Goal: Task Accomplishment & Management: Use online tool/utility

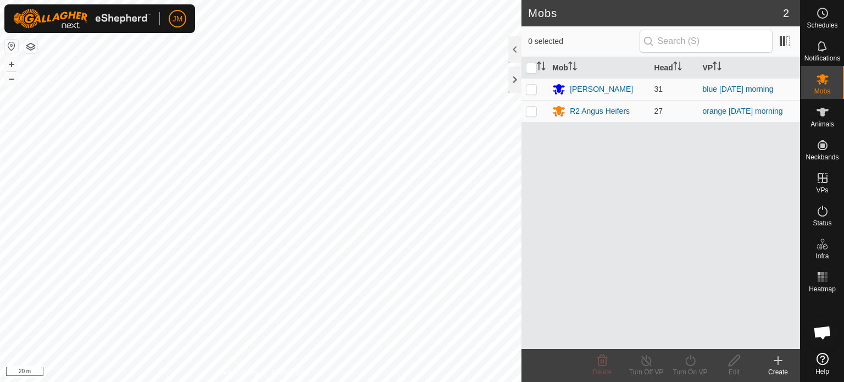
click at [203, 382] on html "JM Schedules Notifications Mobs Animals Neckbands VPs Status Infra Heatmap Help…" at bounding box center [422, 191] width 844 height 382
click at [634, 150] on div "Mobs 2 0 selected Mob Head [PERSON_NAME] 31 blue [DATE] morning R2 [PERSON_NAME…" at bounding box center [400, 191] width 800 height 382
click at [782, 361] on icon at bounding box center [779, 361] width 8 height 0
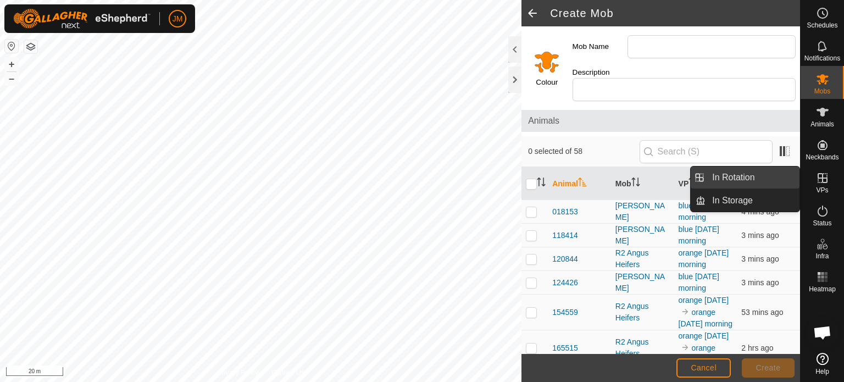
click at [780, 180] on link "In Rotation" at bounding box center [753, 178] width 94 height 22
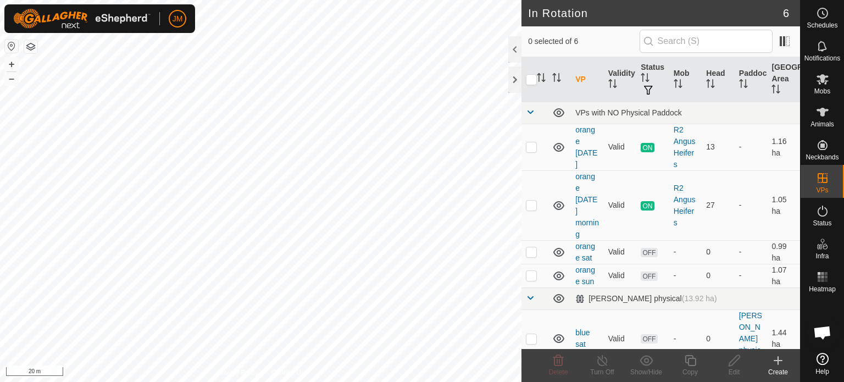
click at [777, 361] on icon at bounding box center [778, 360] width 13 height 13
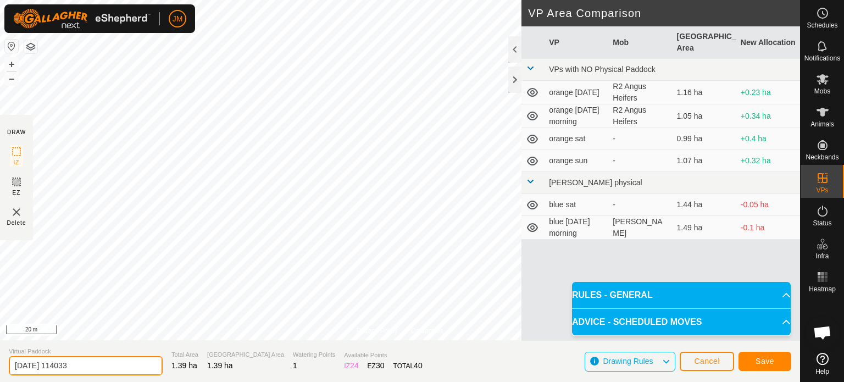
click at [104, 364] on input "[DATE] 114033" at bounding box center [86, 365] width 154 height 19
type input "2"
type input "blue [DATE] 15th"
click at [764, 360] on span "Save" at bounding box center [765, 361] width 19 height 9
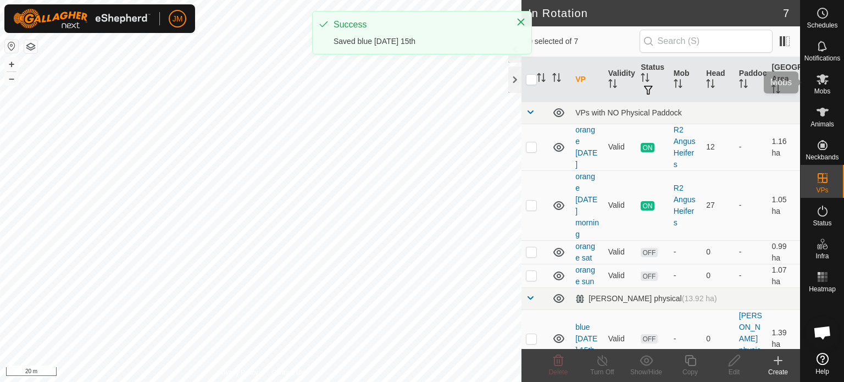
click at [827, 74] on icon at bounding box center [822, 79] width 13 height 13
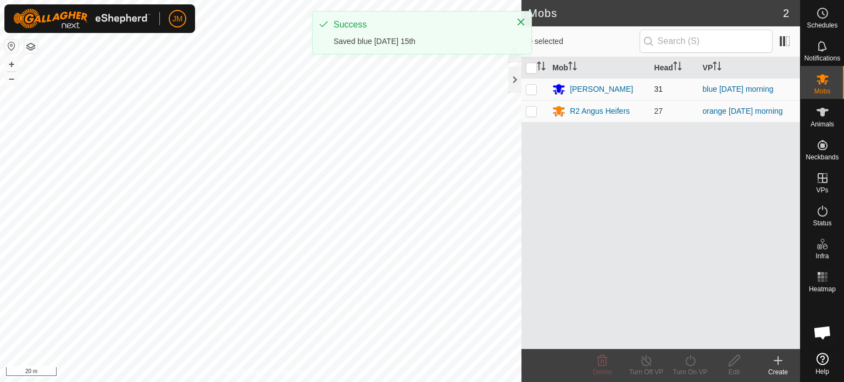
click at [532, 87] on p-checkbox at bounding box center [531, 89] width 11 height 9
checkbox input "true"
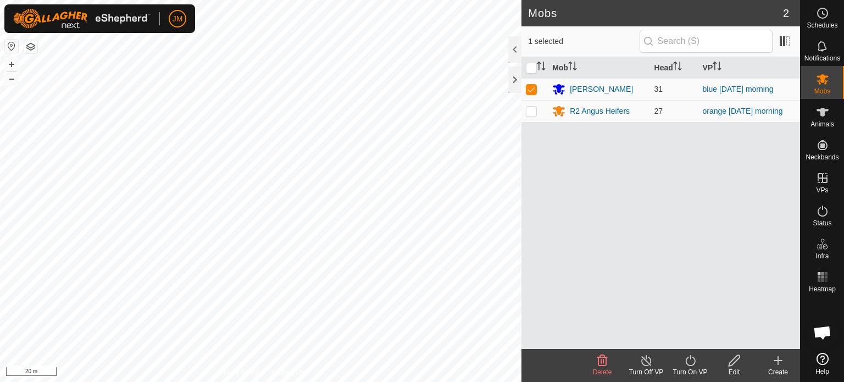
click at [692, 360] on icon at bounding box center [691, 360] width 14 height 13
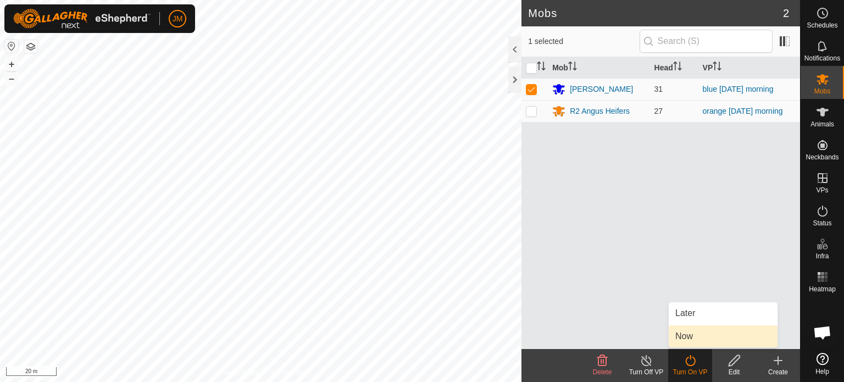
click at [683, 333] on link "Now" at bounding box center [723, 336] width 109 height 22
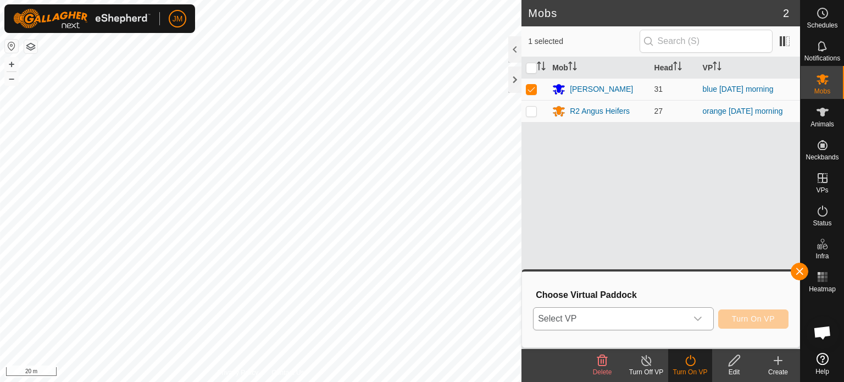
click at [664, 315] on span "Select VP" at bounding box center [610, 319] width 153 height 22
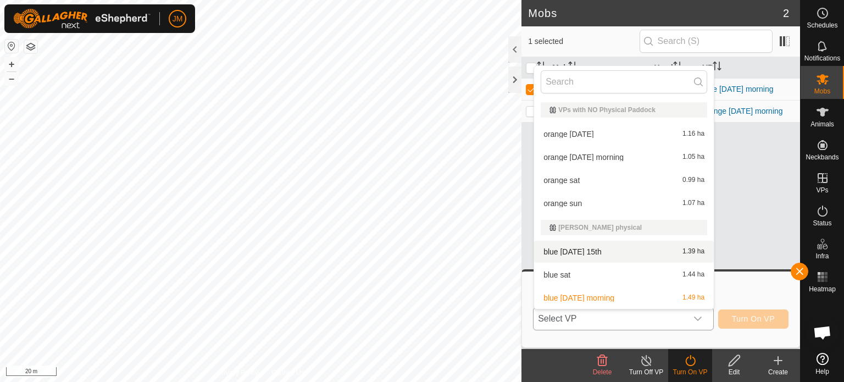
click at [645, 256] on li "blue [DATE] 15th 1.39 ha" at bounding box center [624, 252] width 180 height 22
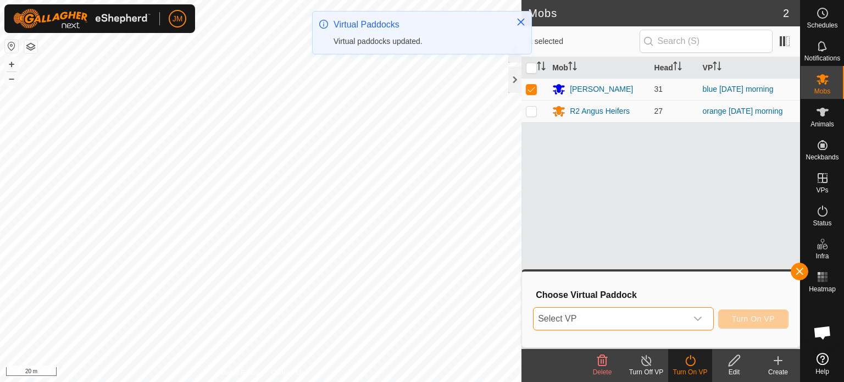
click at [760, 320] on span "Turn On VP" at bounding box center [753, 318] width 43 height 9
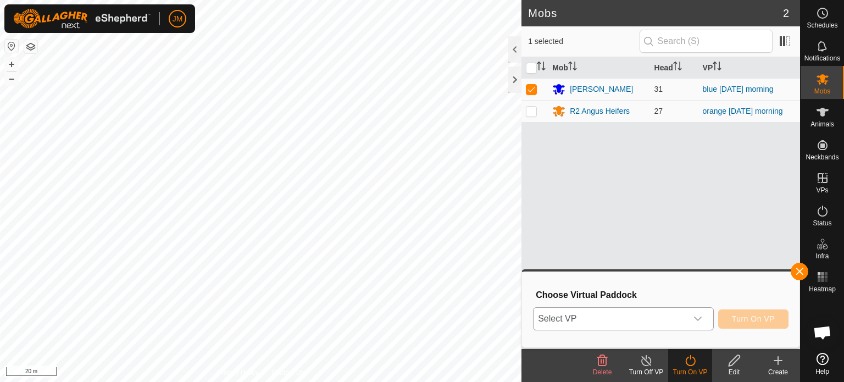
click at [699, 319] on icon "dropdown trigger" at bounding box center [698, 318] width 9 height 9
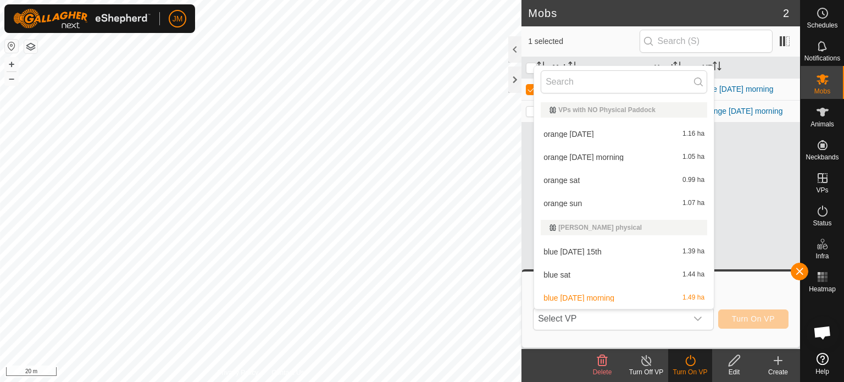
click at [623, 251] on li "blue [DATE] 15th 1.39 ha" at bounding box center [624, 252] width 180 height 22
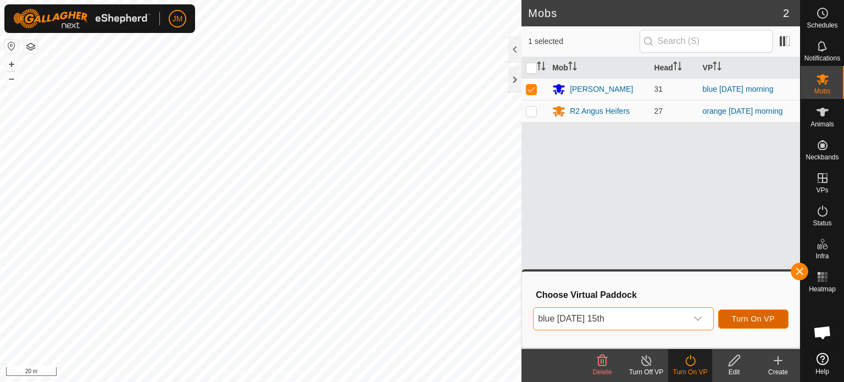
click at [737, 314] on button "Turn On VP" at bounding box center [753, 318] width 70 height 19
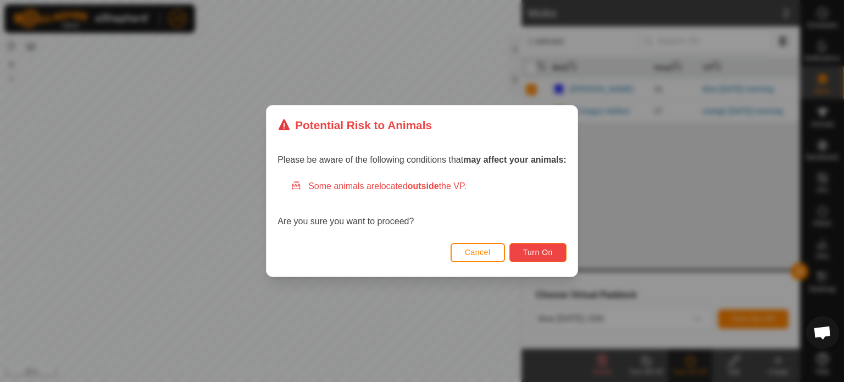
click at [543, 254] on span "Turn On" at bounding box center [538, 252] width 30 height 9
